Goal: Task Accomplishment & Management: Manage account settings

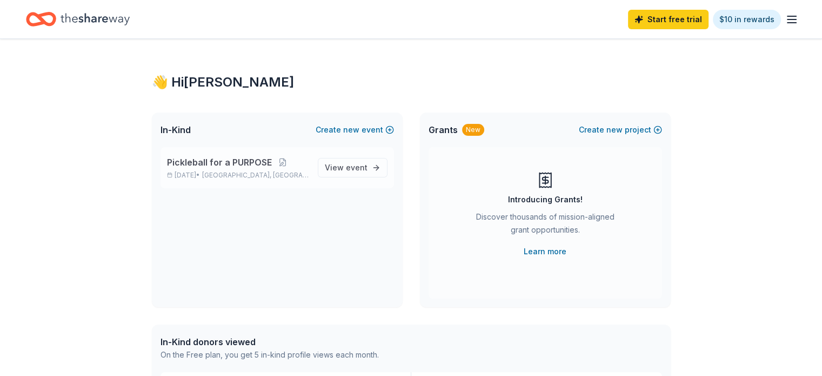
click at [229, 164] on span "Pickleball for a PURPOSE" at bounding box center [219, 162] width 105 height 13
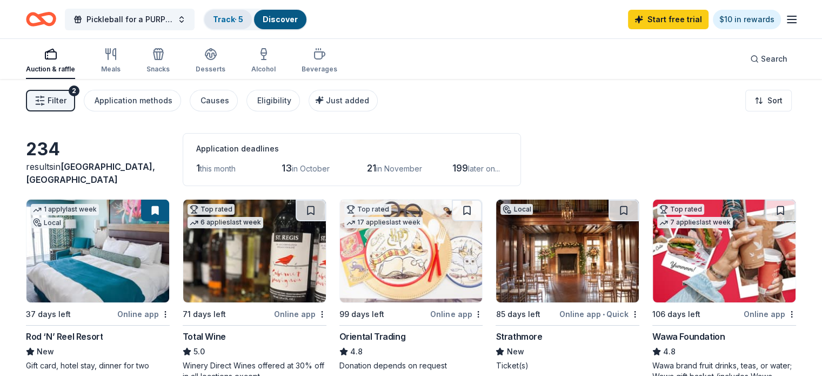
click at [238, 18] on link "Track · 5" at bounding box center [228, 19] width 30 height 9
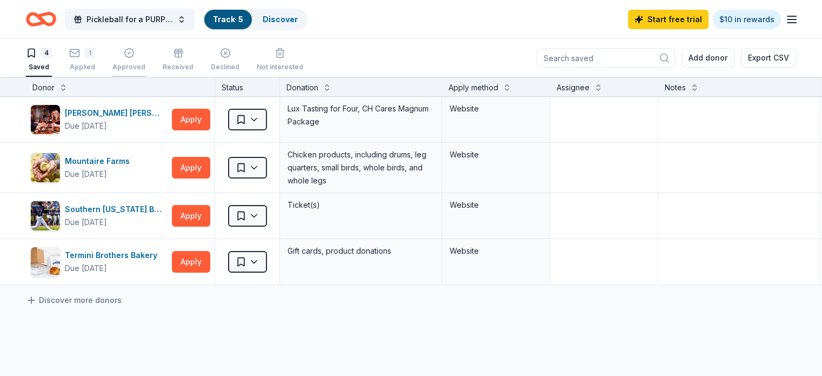
click at [130, 52] on icon "button" at bounding box center [129, 53] width 3 height 2
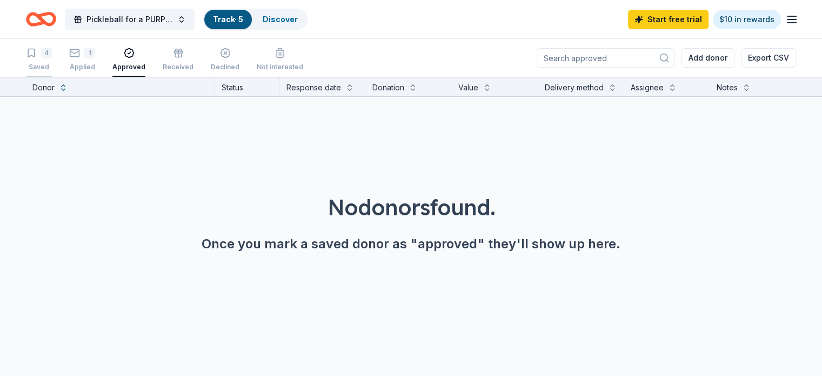
click at [52, 55] on div "4" at bounding box center [46, 53] width 11 height 11
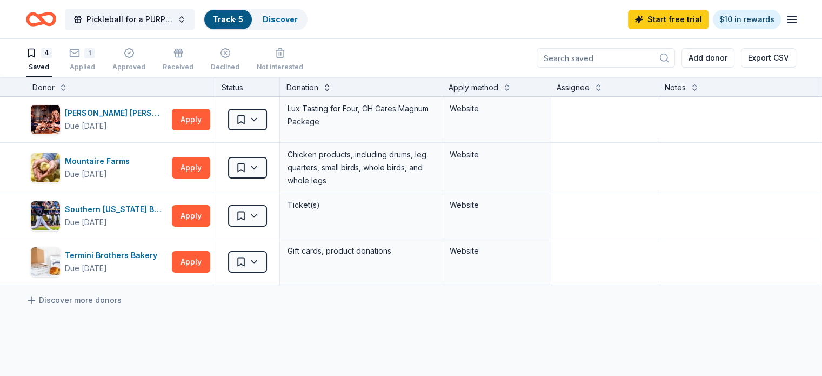
click at [331, 86] on button at bounding box center [327, 86] width 9 height 11
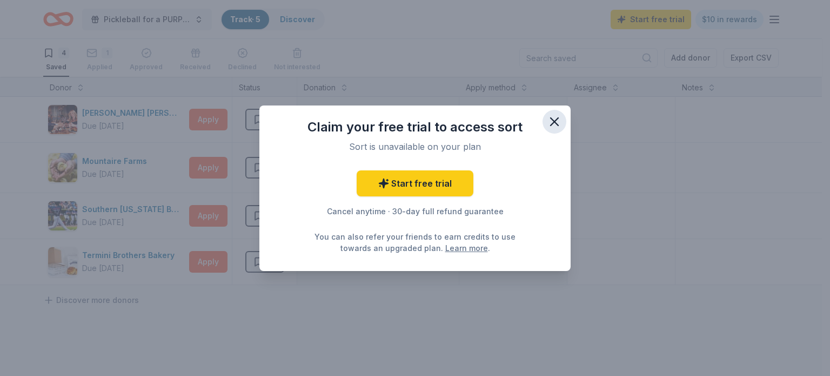
click at [556, 119] on icon "button" at bounding box center [555, 122] width 8 height 8
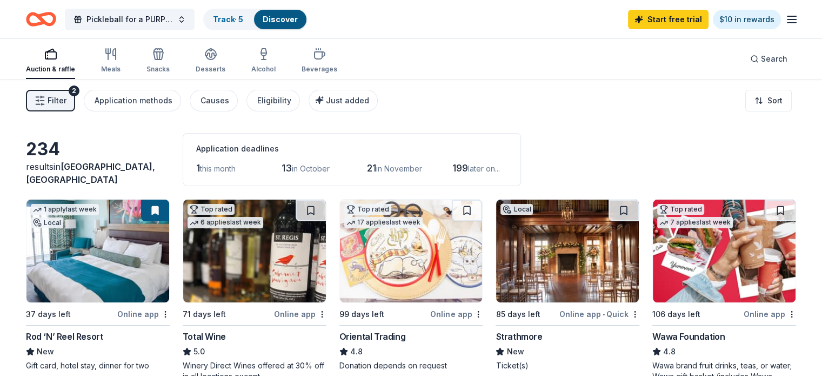
click at [69, 61] on div "Auction & raffle" at bounding box center [50, 61] width 49 height 26
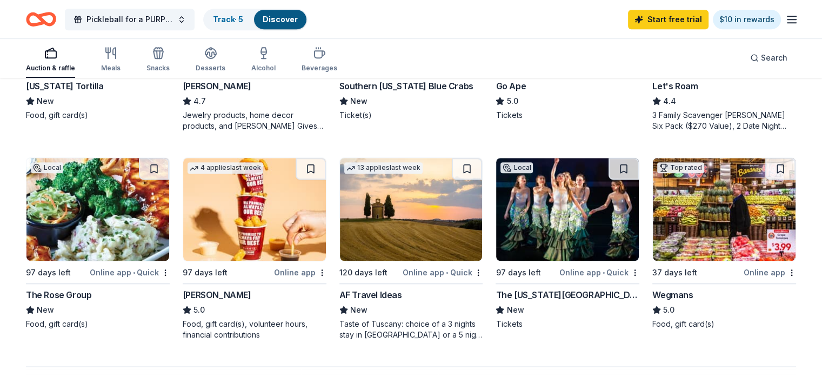
scroll to position [603, 0]
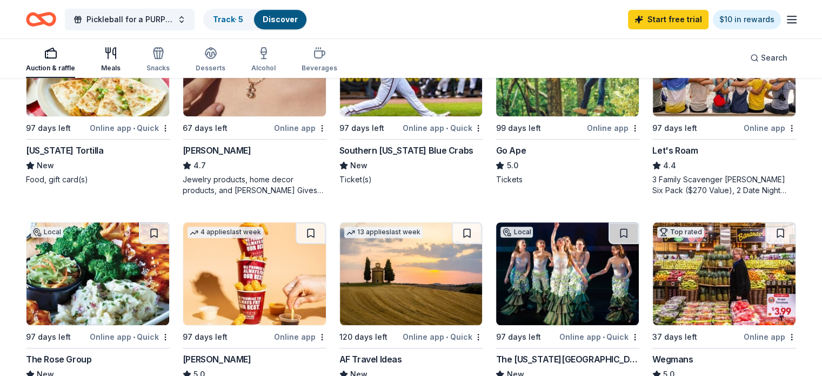
click at [117, 56] on icon "button" at bounding box center [110, 52] width 13 height 13
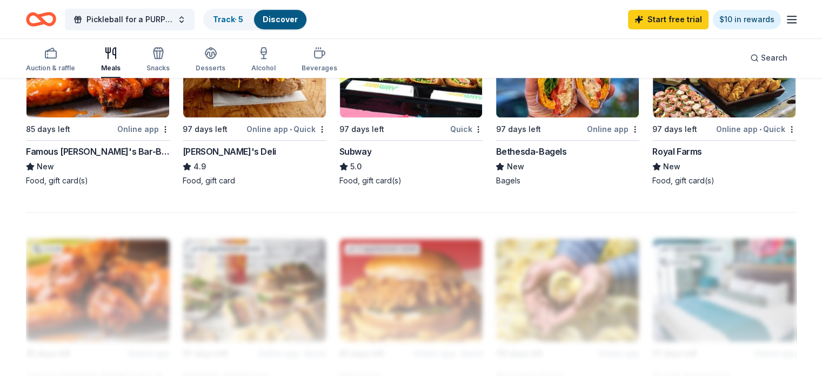
scroll to position [649, 0]
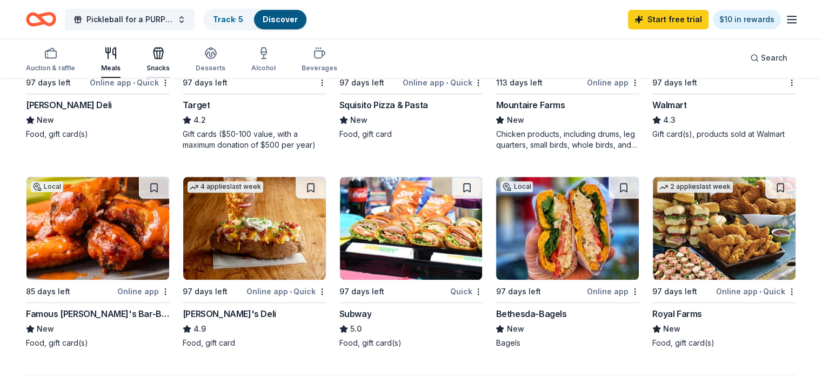
click at [165, 54] on icon "button" at bounding box center [158, 52] width 13 height 13
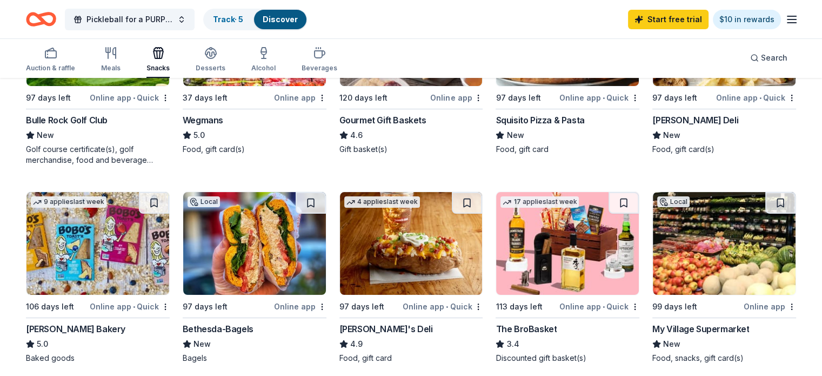
scroll to position [108, 0]
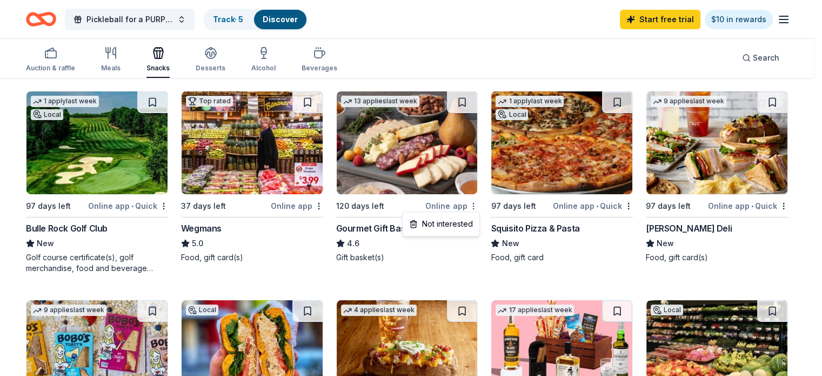
click at [476, 209] on html "Pickleball for a PURPOSE Track · 5 Discover Start free trial $10 in rewards Auc…" at bounding box center [411, 80] width 822 height 376
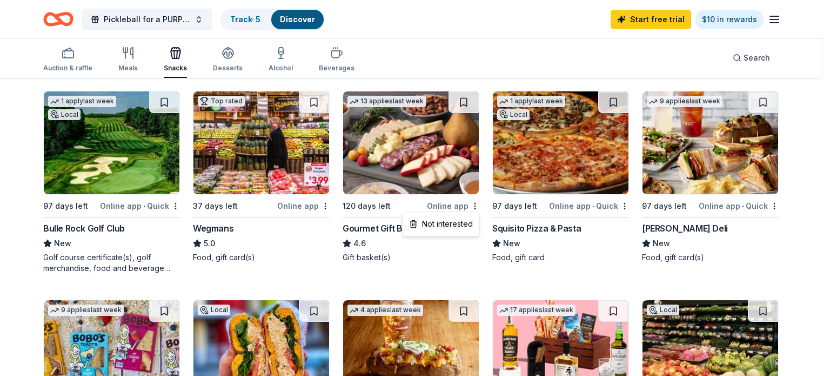
click at [431, 250] on html "Pickleball for a PURPOSE Track · 5 Discover Start free trial $10 in rewards Auc…" at bounding box center [415, 80] width 830 height 376
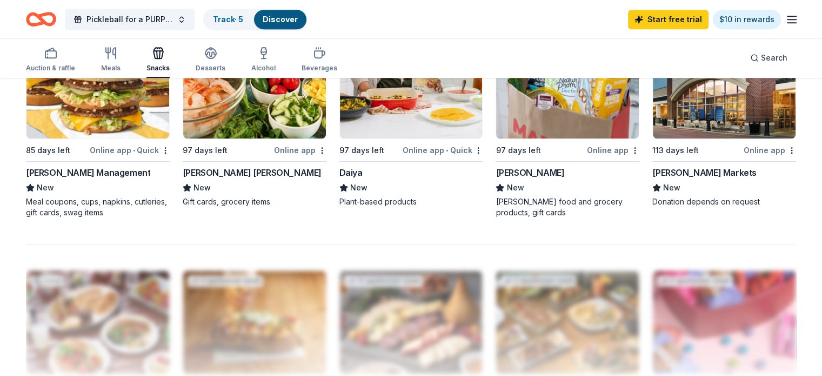
scroll to position [701, 0]
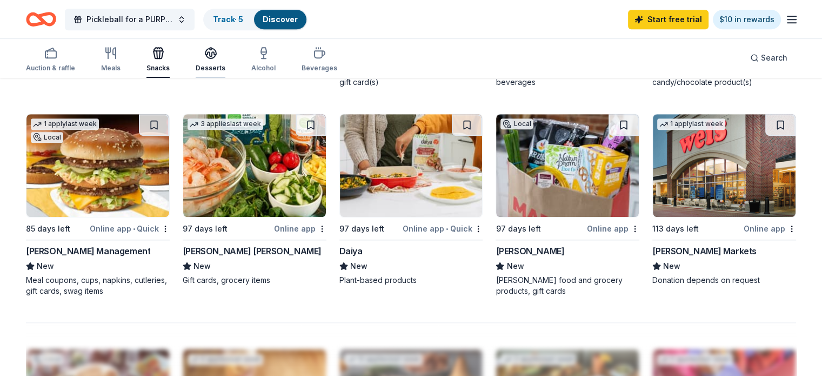
click at [216, 56] on icon "button" at bounding box center [210, 52] width 11 height 8
